Goal: Information Seeking & Learning: Learn about a topic

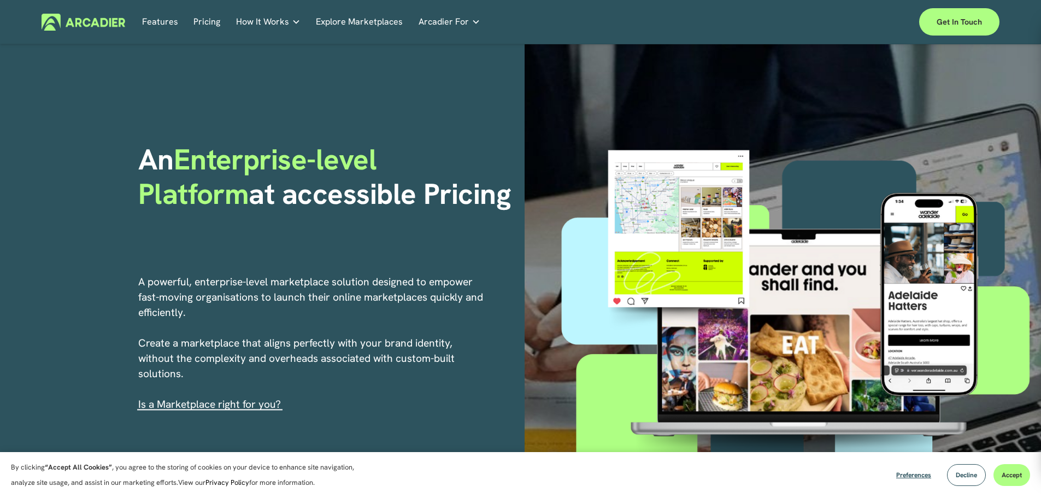
click at [210, 19] on link "Pricing" at bounding box center [207, 22] width 27 height 17
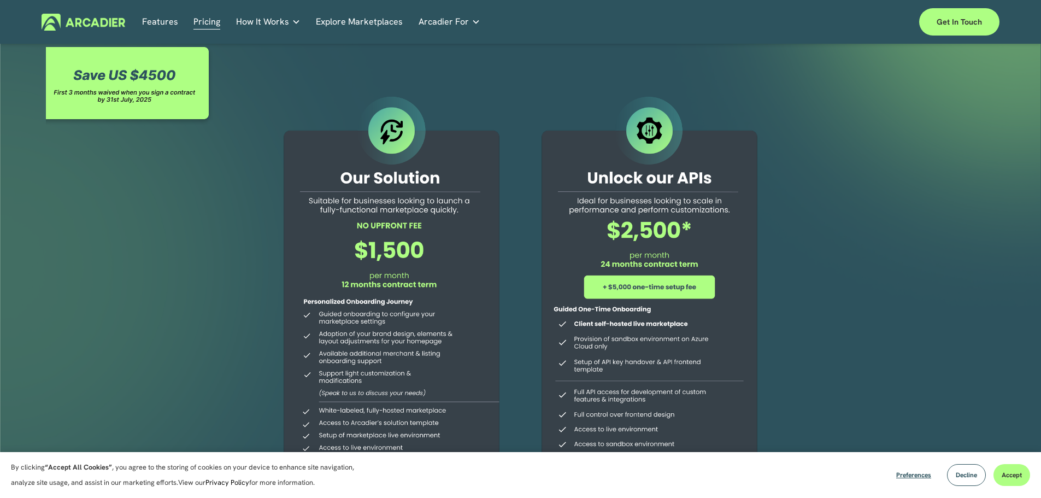
click at [352, 19] on link "Explore Marketplaces" at bounding box center [359, 22] width 87 height 17
